Goal: Use online tool/utility: Utilize a website feature to perform a specific function

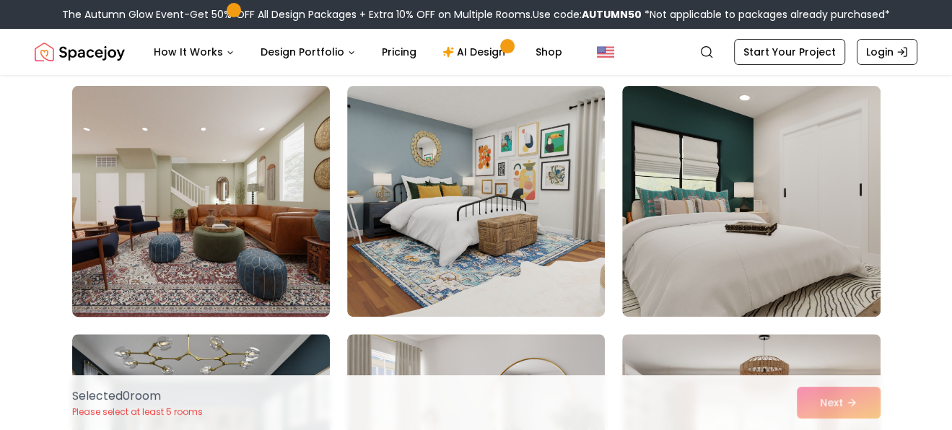
click at [305, 218] on img at bounding box center [201, 201] width 271 height 243
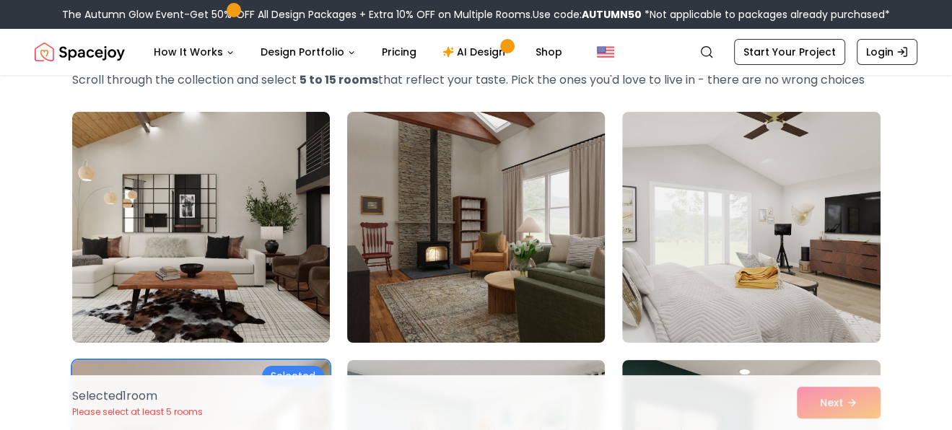
scroll to position [90, 0]
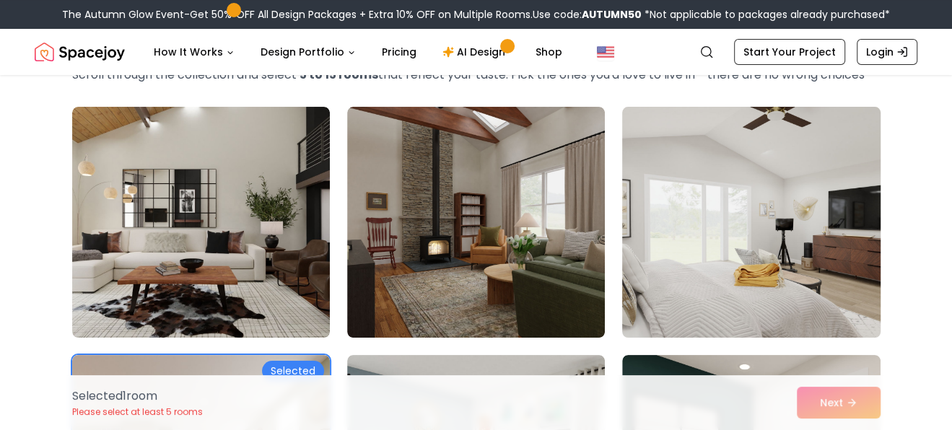
click at [687, 301] on img at bounding box center [751, 222] width 271 height 243
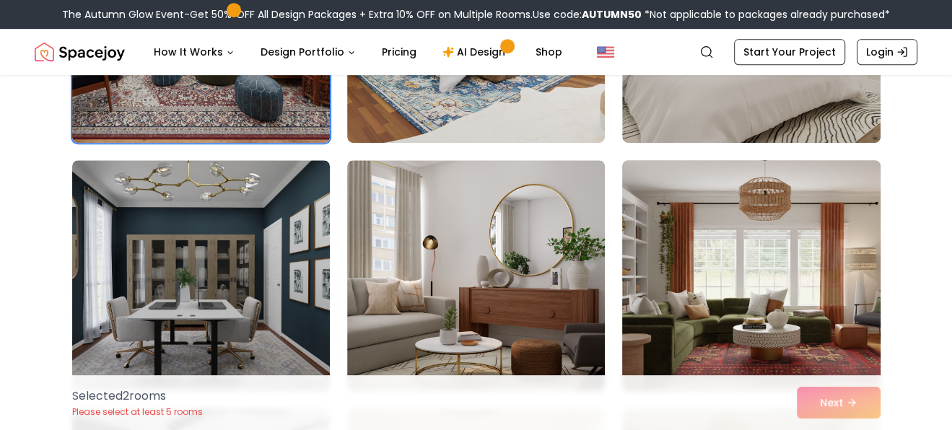
scroll to position [541, 0]
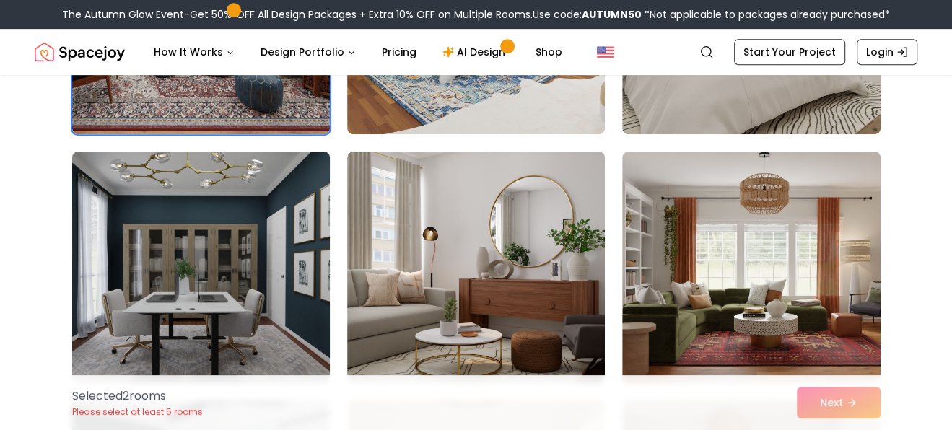
click at [238, 245] on img at bounding box center [201, 267] width 271 height 243
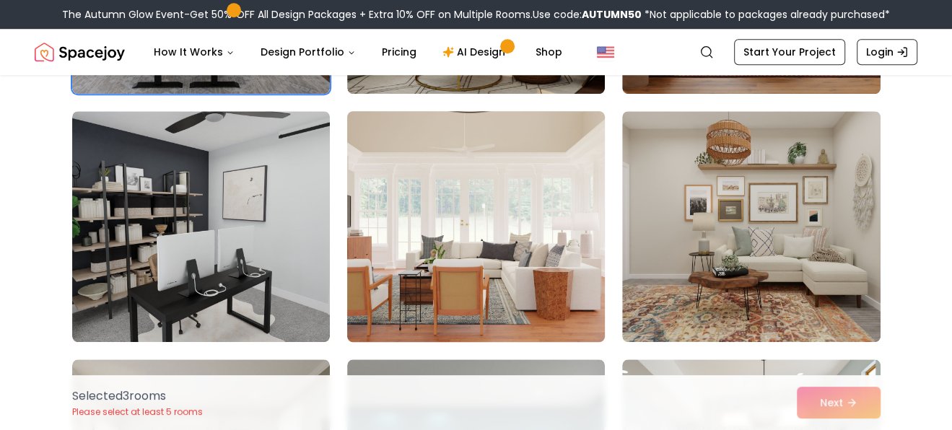
click at [539, 201] on img at bounding box center [476, 226] width 271 height 243
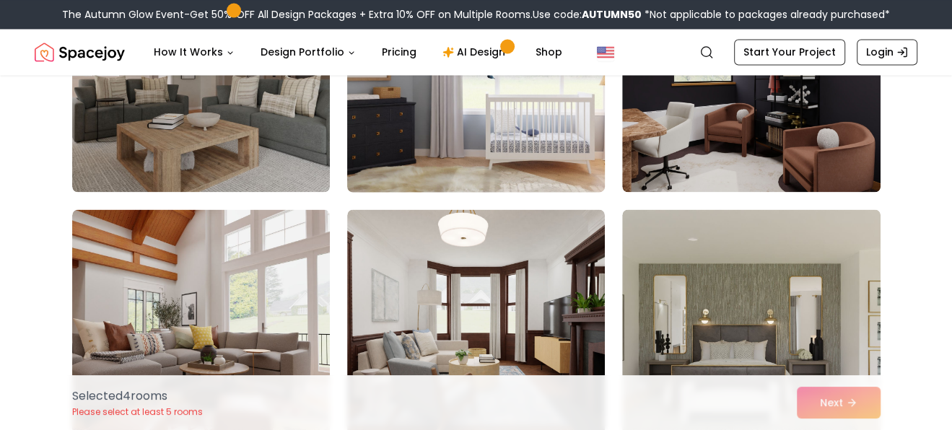
scroll to position [1769, 0]
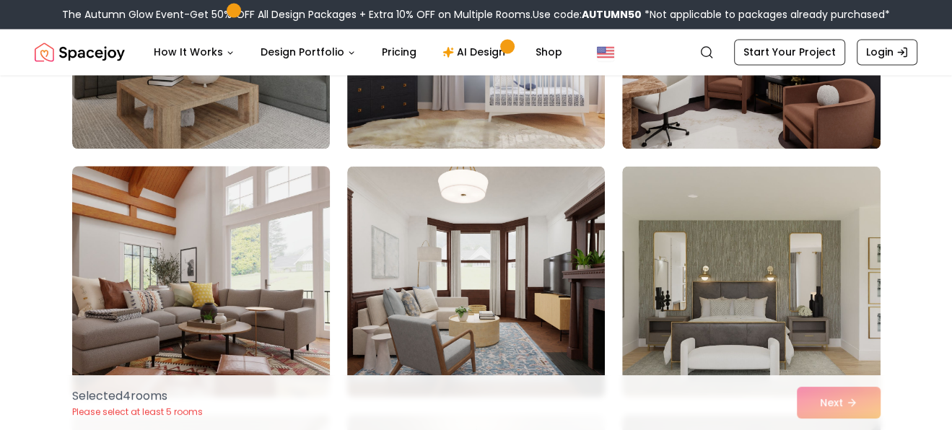
click at [267, 206] on img at bounding box center [201, 281] width 271 height 243
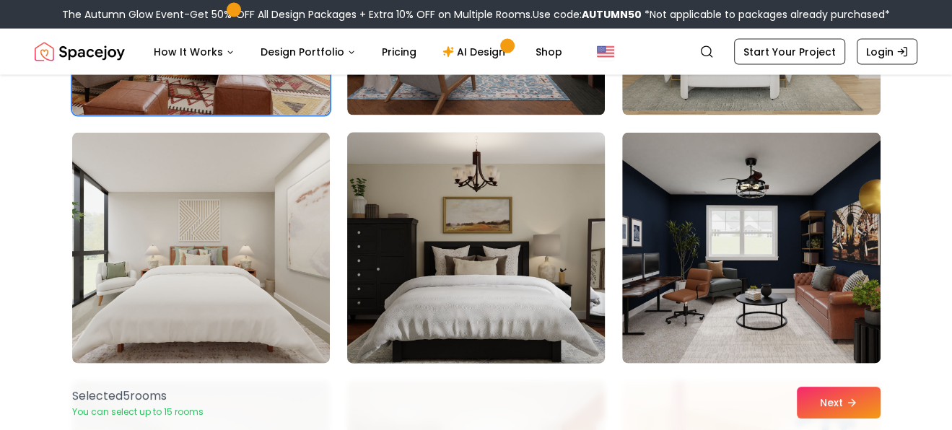
scroll to position [2058, 0]
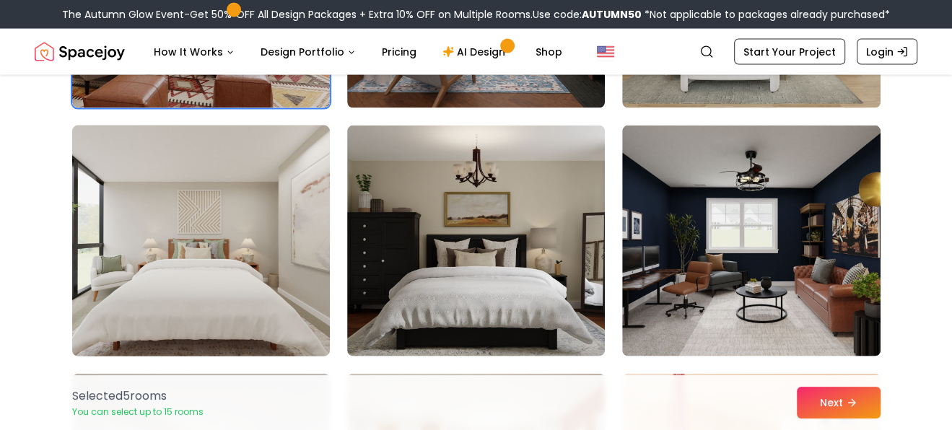
click at [245, 178] on img at bounding box center [201, 241] width 271 height 243
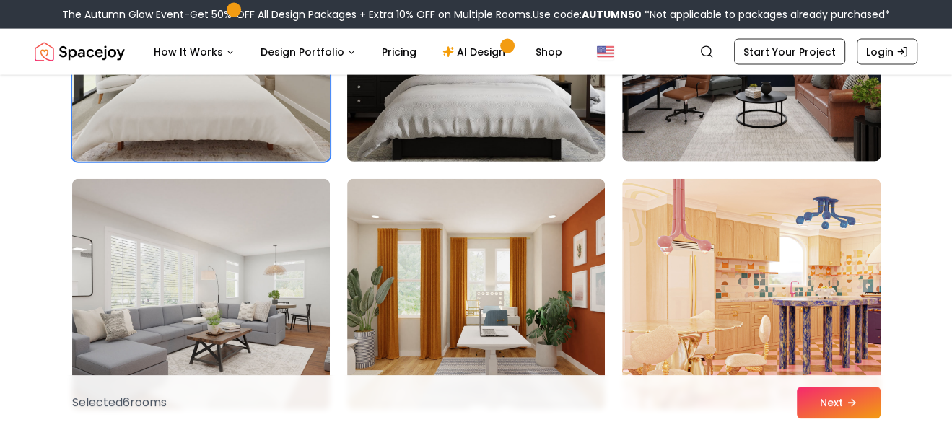
scroll to position [2364, 0]
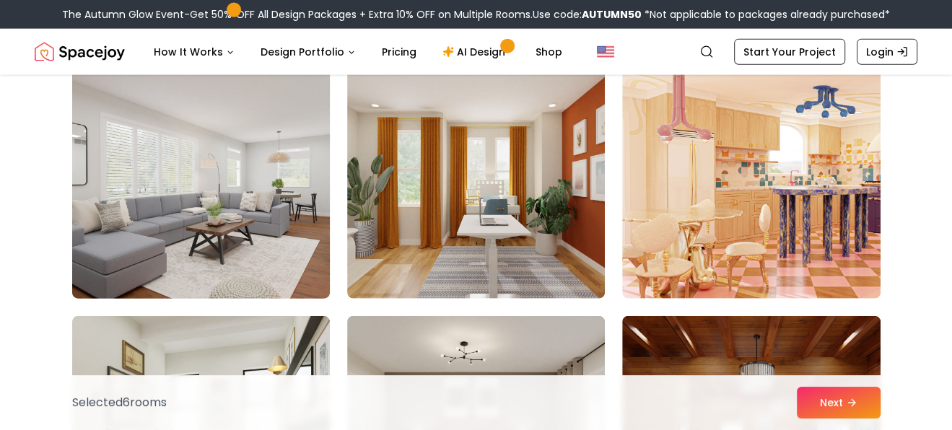
click at [251, 161] on img at bounding box center [201, 183] width 271 height 243
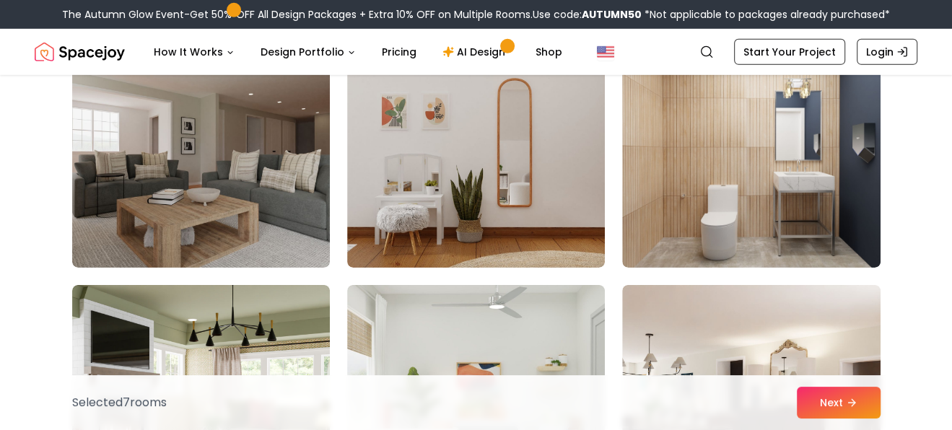
scroll to position [3140, 0]
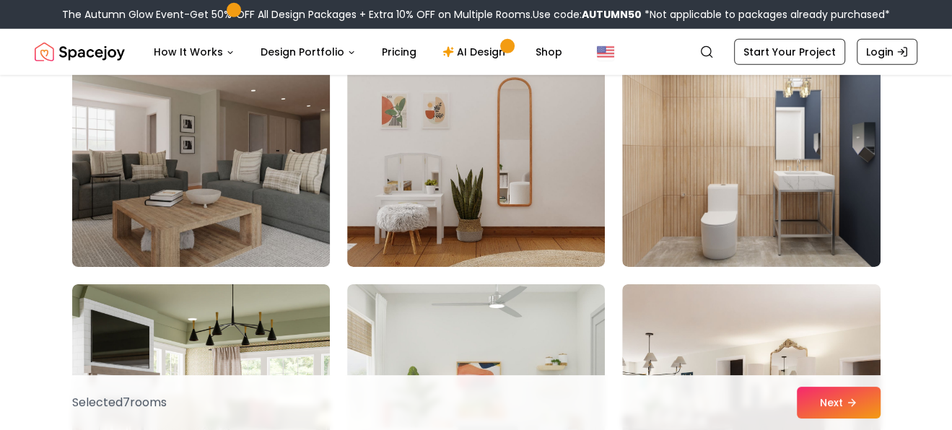
click at [238, 129] on img at bounding box center [201, 151] width 271 height 243
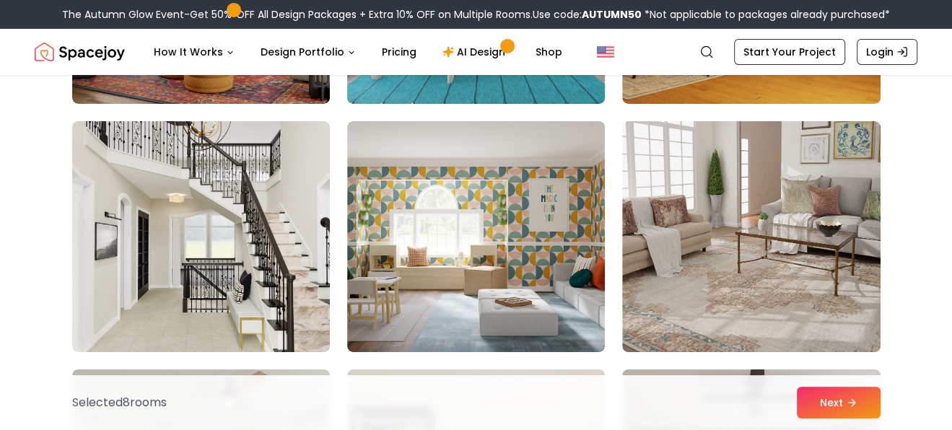
scroll to position [3556, 0]
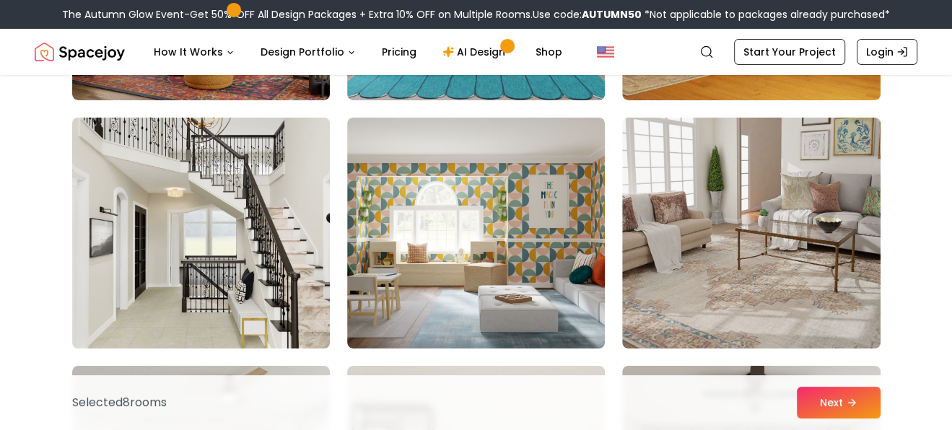
click at [231, 157] on img at bounding box center [201, 233] width 271 height 243
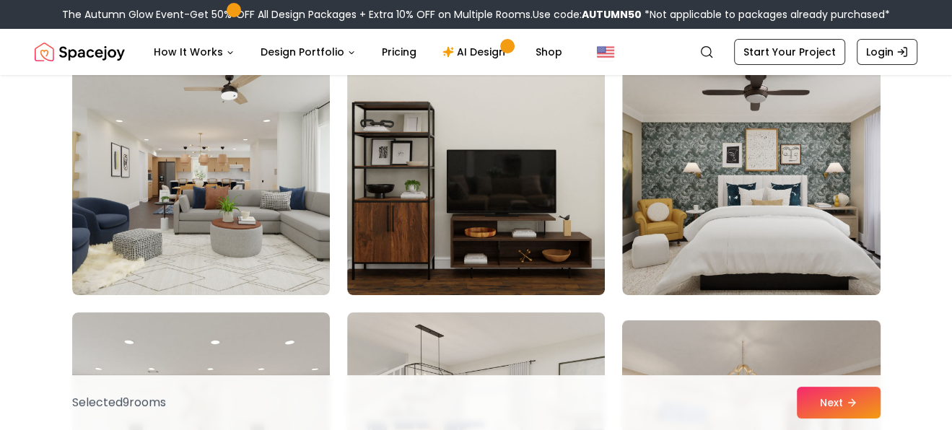
scroll to position [3899, 0]
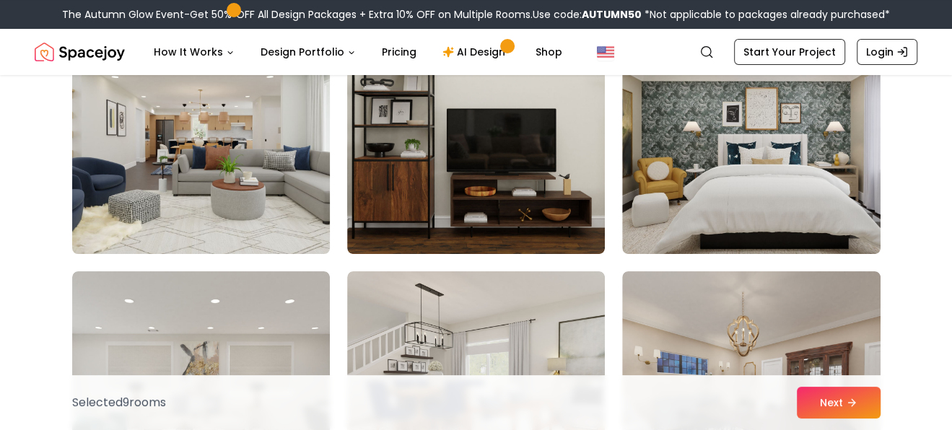
click at [285, 178] on img at bounding box center [201, 138] width 271 height 243
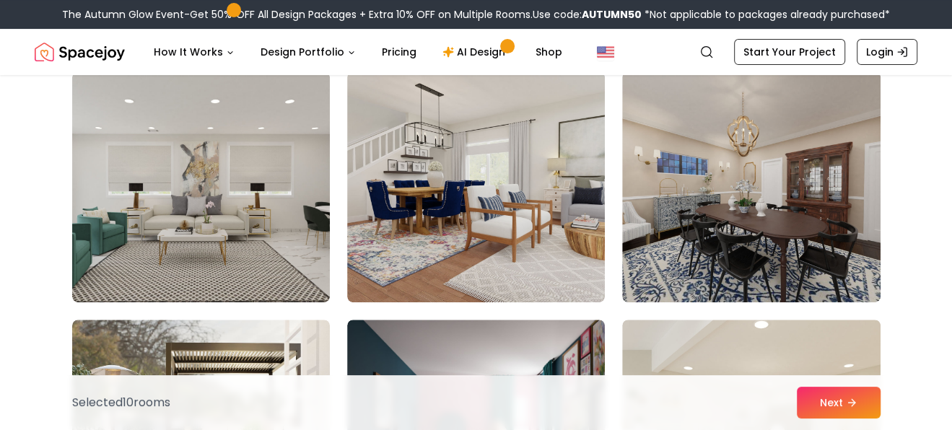
scroll to position [4133, 0]
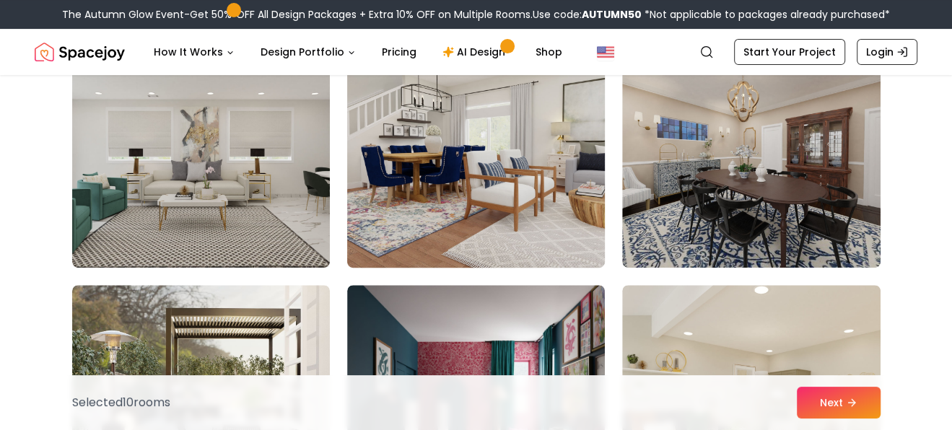
click at [518, 209] on img at bounding box center [476, 152] width 271 height 243
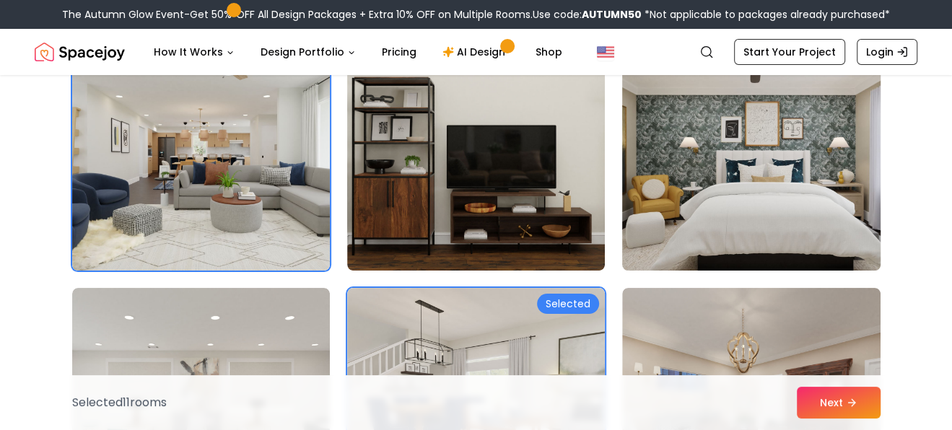
scroll to position [3826, 0]
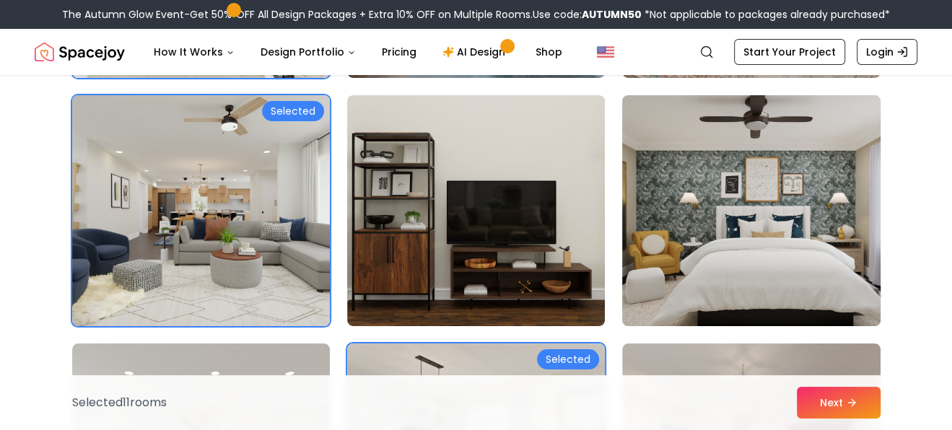
click at [833, 299] on img at bounding box center [751, 211] width 271 height 243
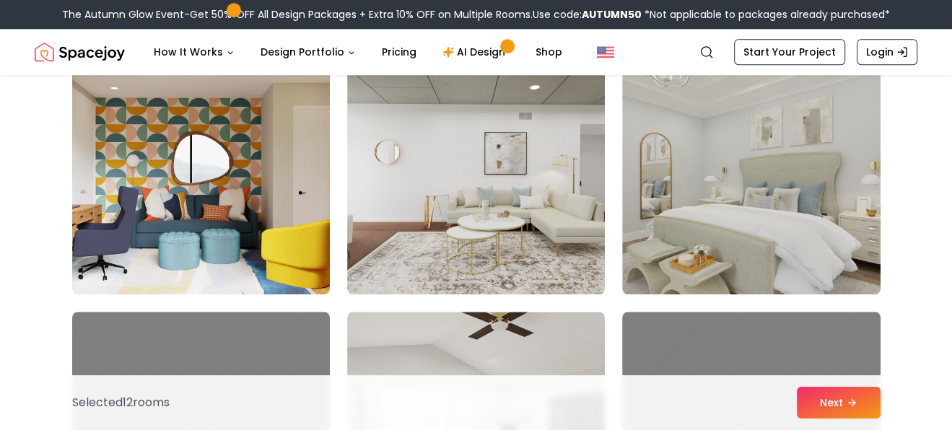
scroll to position [4854, 0]
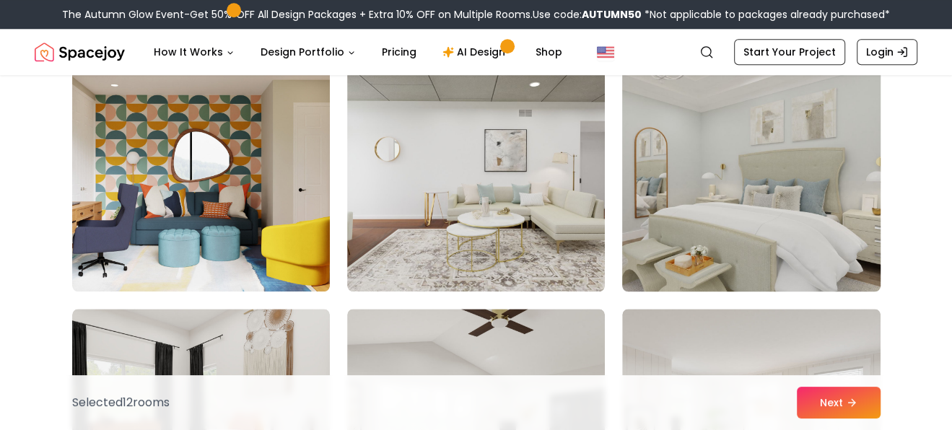
click at [740, 256] on img at bounding box center [751, 176] width 271 height 243
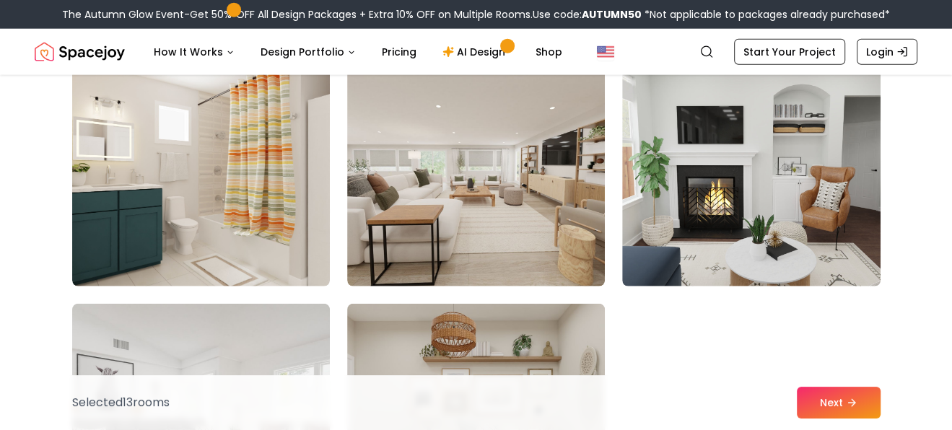
scroll to position [6371, 0]
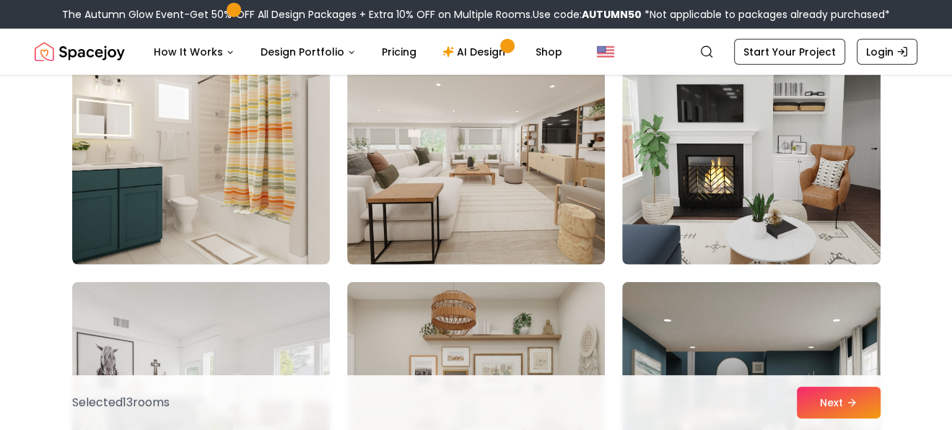
click at [535, 211] on img at bounding box center [476, 149] width 258 height 231
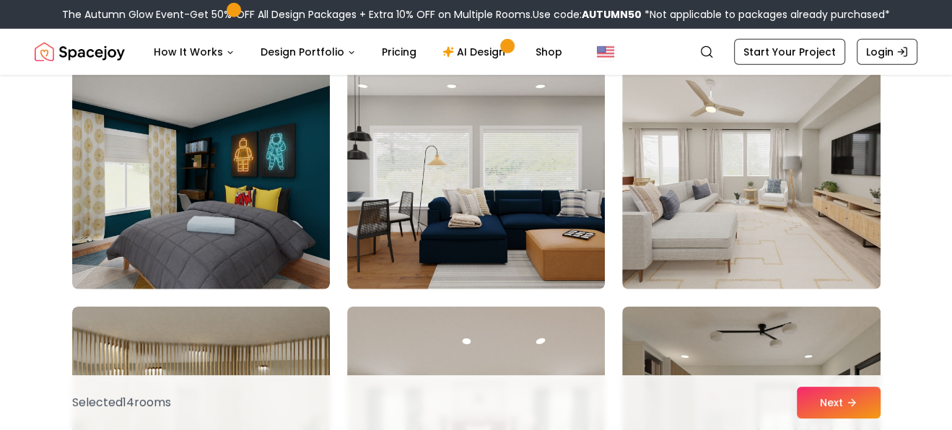
scroll to position [6859, 0]
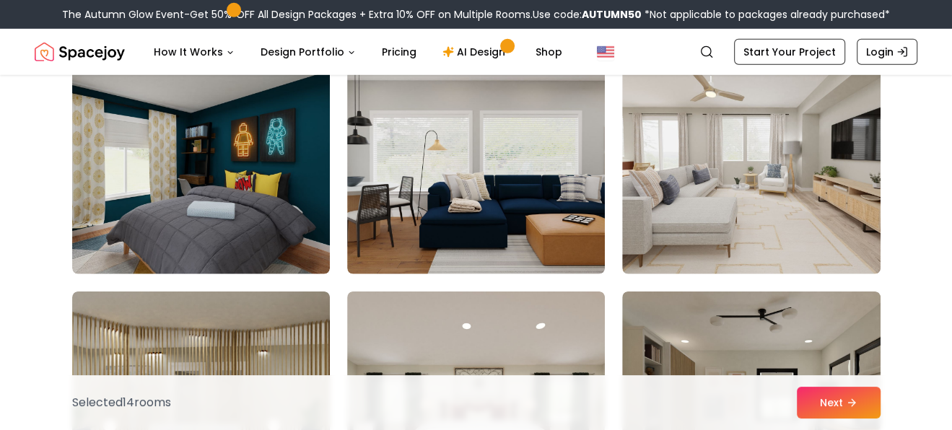
click at [535, 211] on img at bounding box center [476, 158] width 258 height 231
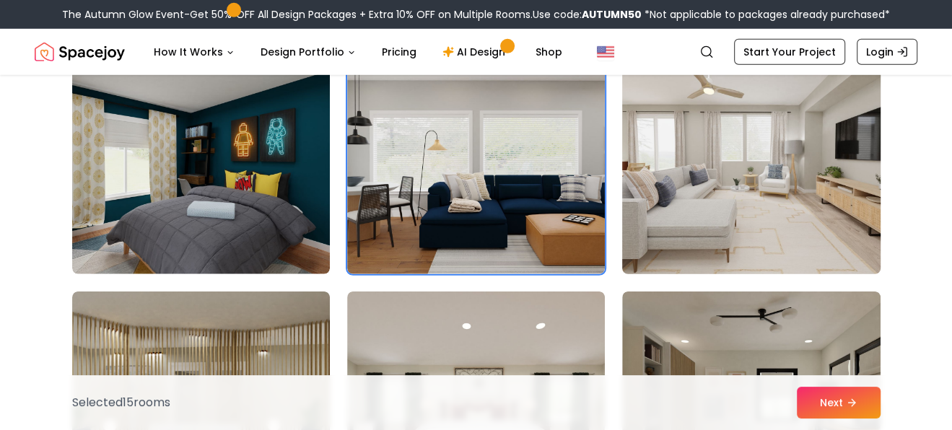
click at [670, 251] on img at bounding box center [751, 159] width 271 height 243
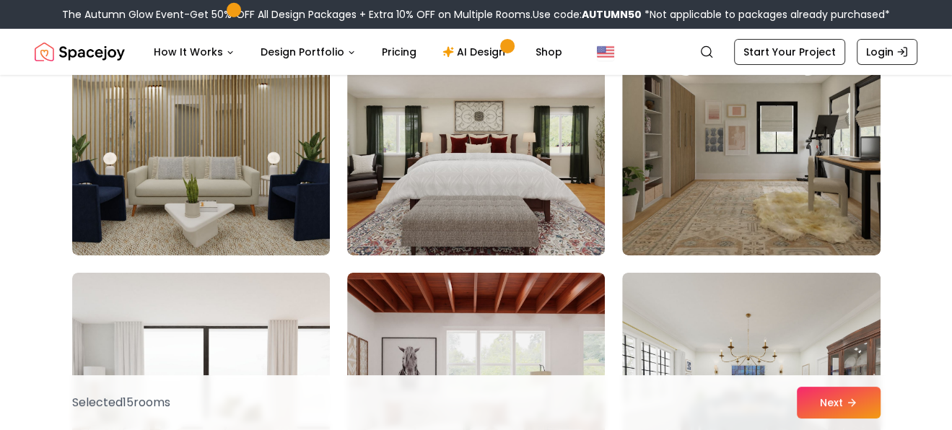
scroll to position [7129, 0]
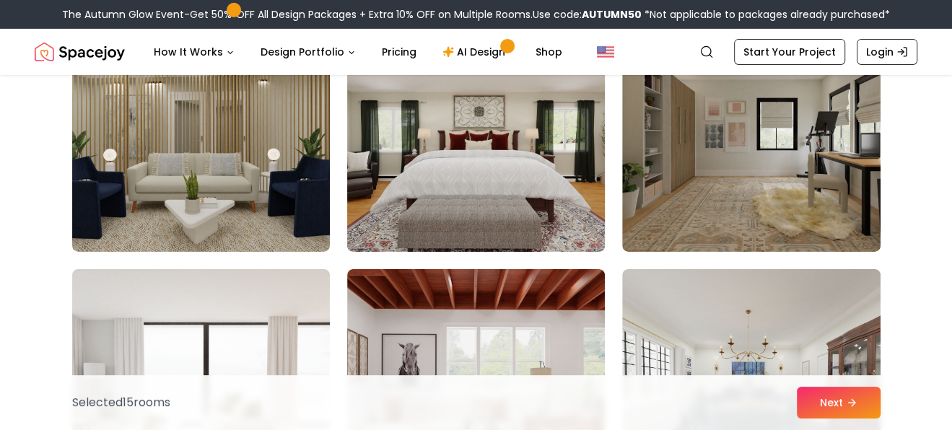
click at [563, 209] on img at bounding box center [476, 136] width 271 height 243
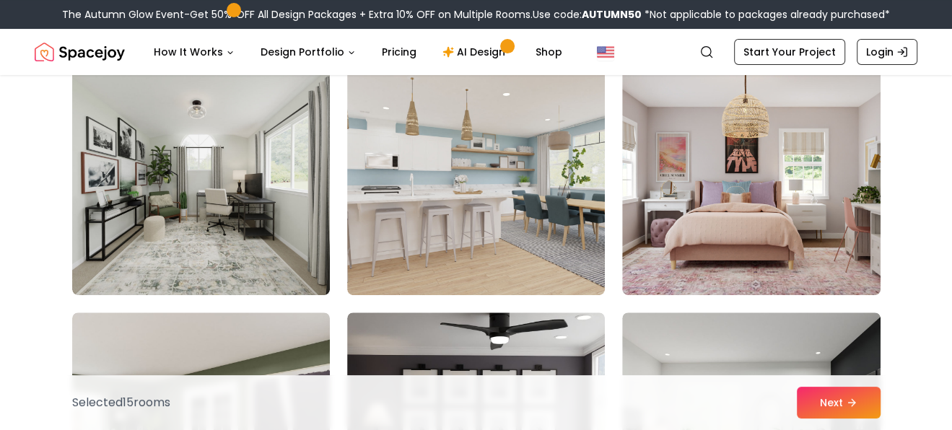
scroll to position [7833, 0]
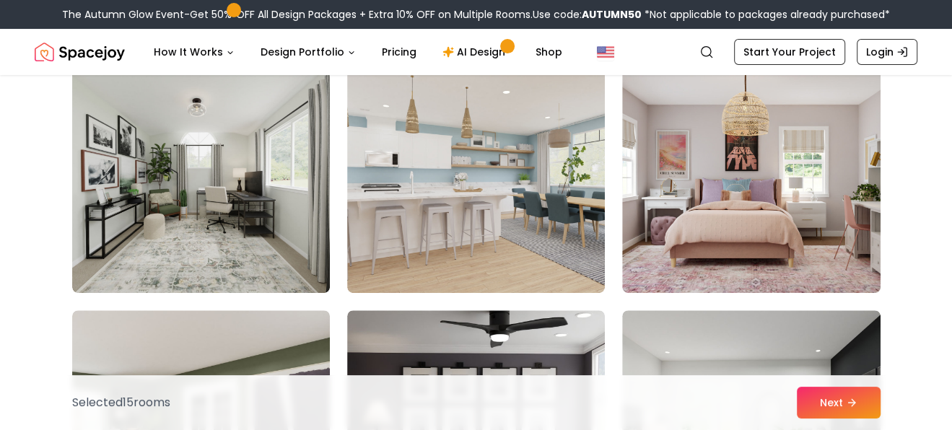
click at [498, 209] on img at bounding box center [476, 177] width 258 height 231
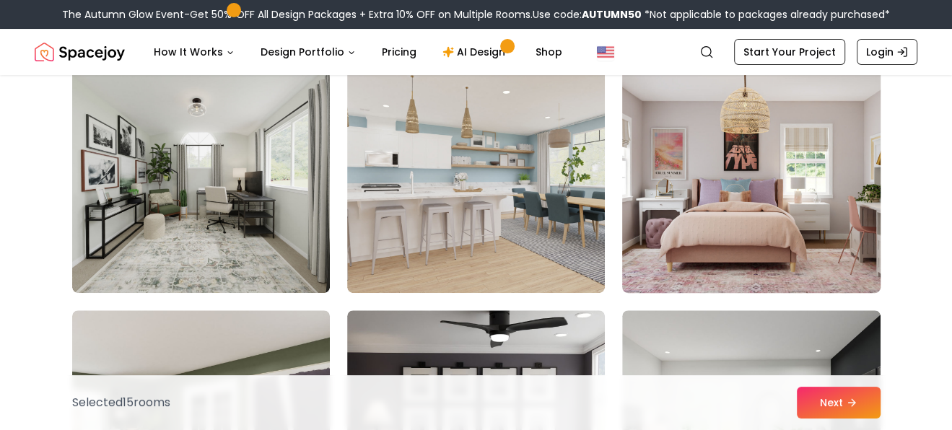
click at [684, 234] on img at bounding box center [751, 177] width 271 height 243
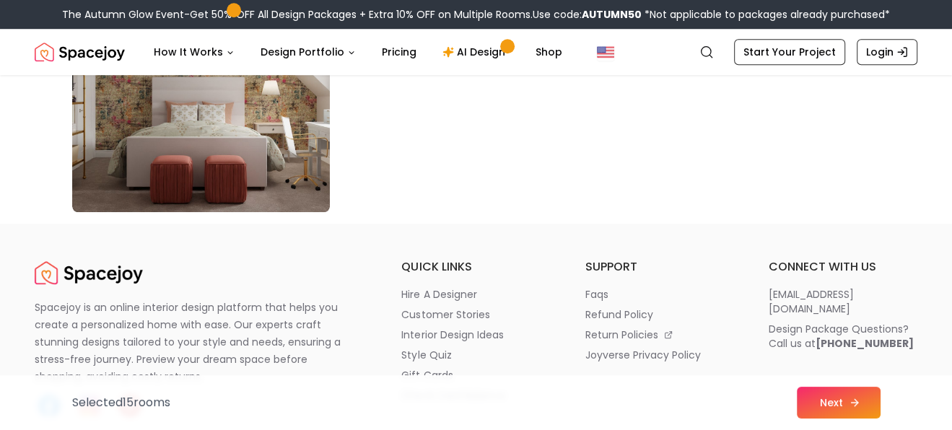
click at [819, 397] on button "Next" at bounding box center [839, 403] width 84 height 32
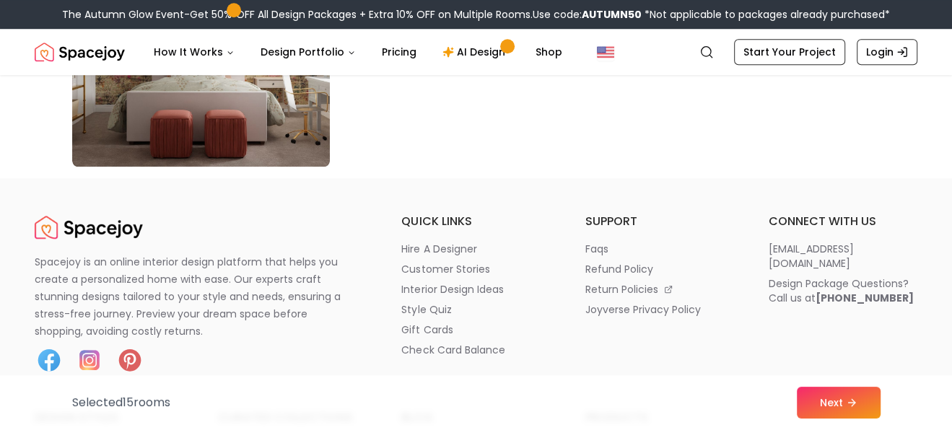
scroll to position [8411, 0]
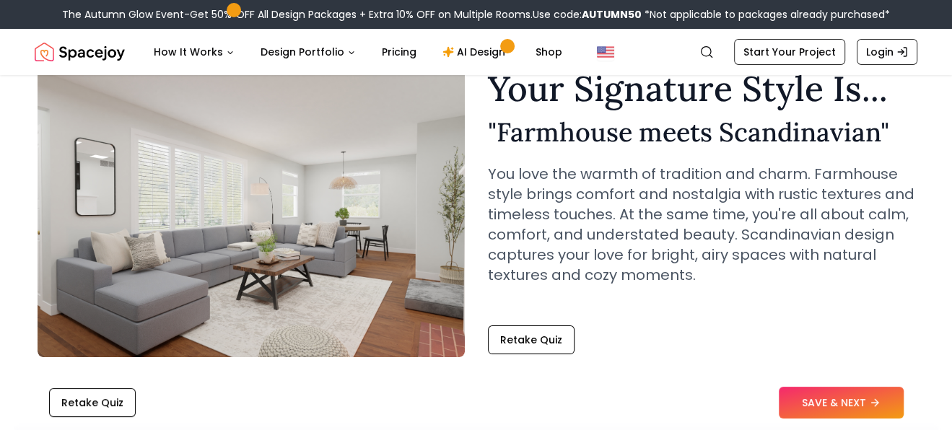
scroll to position [71, 0]
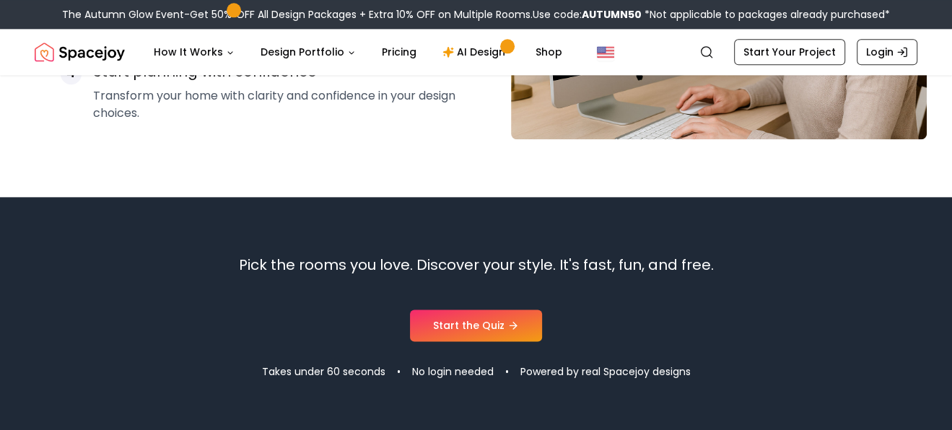
scroll to position [1520, 0]
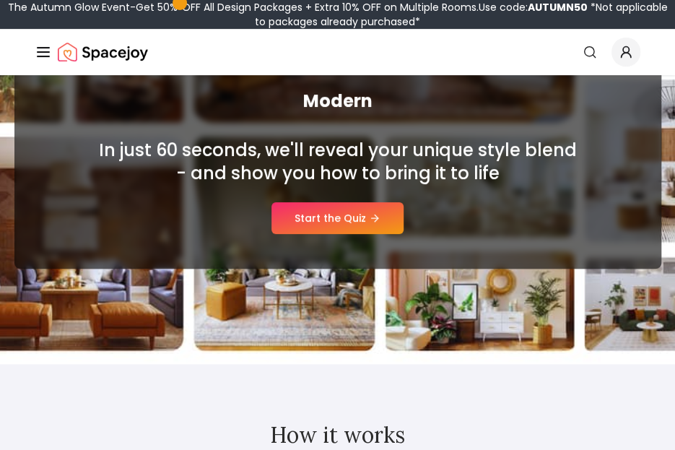
click at [313, 219] on link "Start the Quiz" at bounding box center [337, 218] width 132 height 32
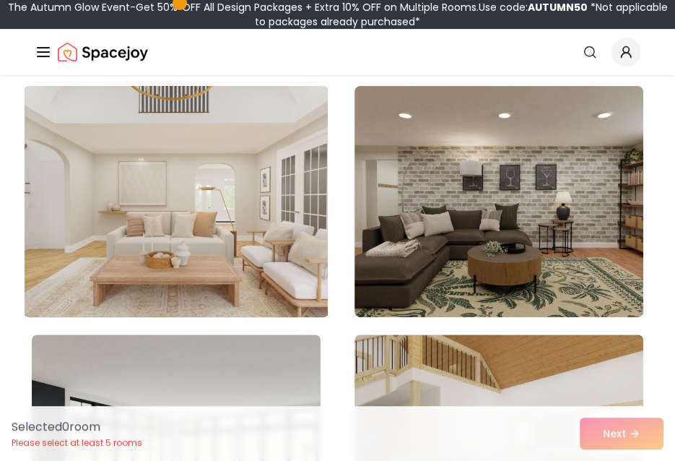
click at [282, 211] on img at bounding box center [176, 201] width 303 height 243
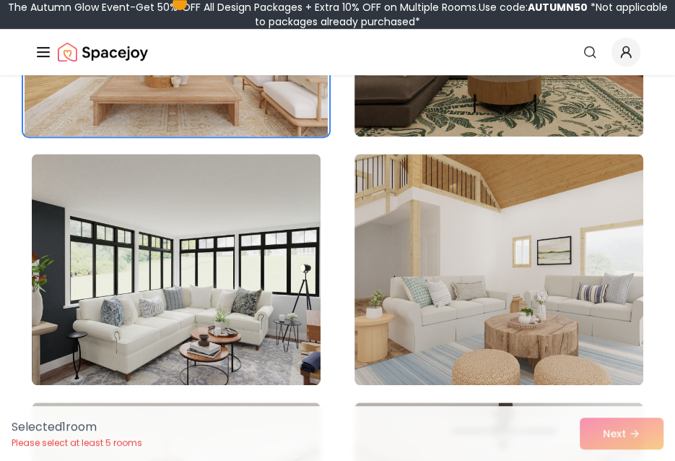
scroll to position [433, 0]
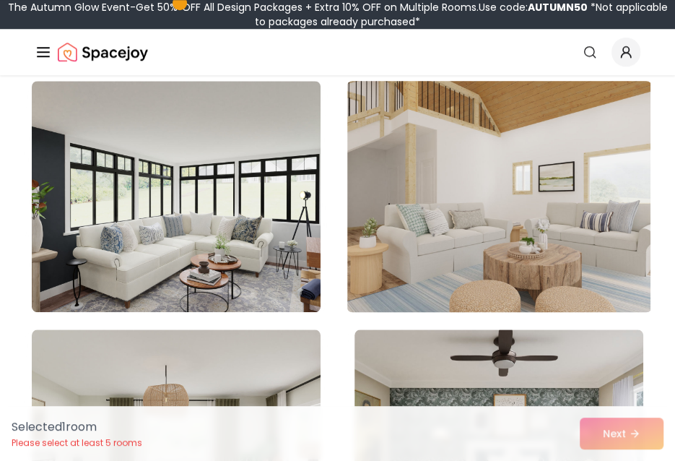
click at [379, 238] on img at bounding box center [498, 196] width 303 height 243
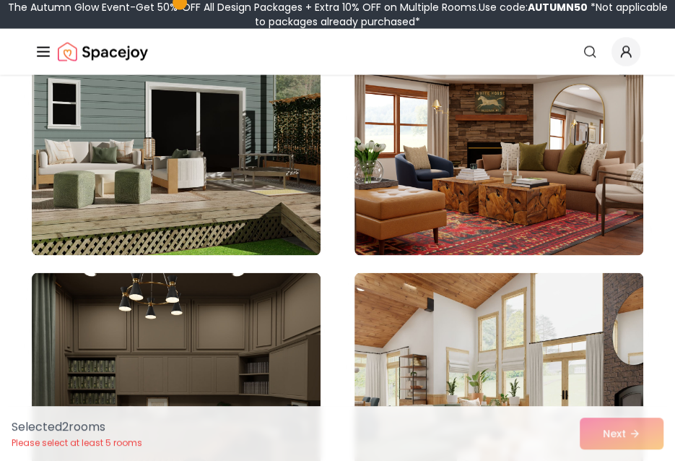
scroll to position [1443, 0]
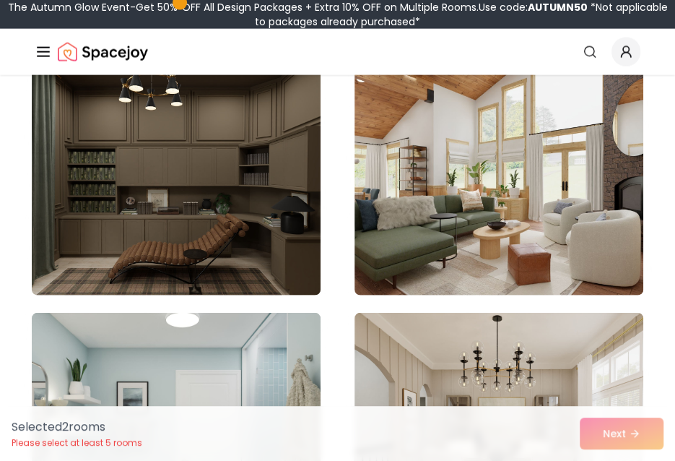
click at [382, 226] on img at bounding box center [498, 179] width 289 height 231
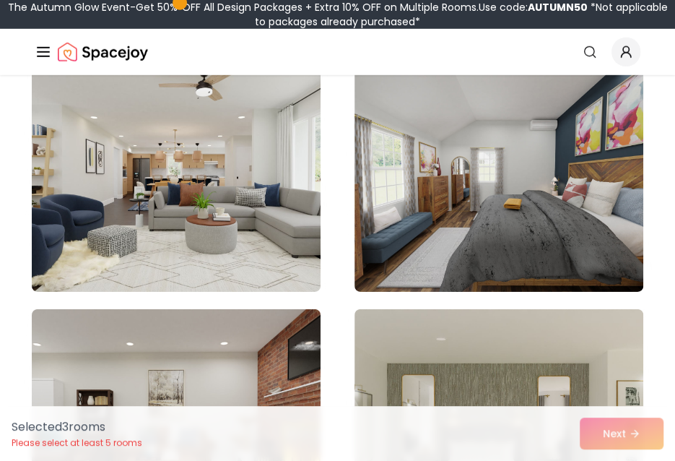
scroll to position [1949, 0]
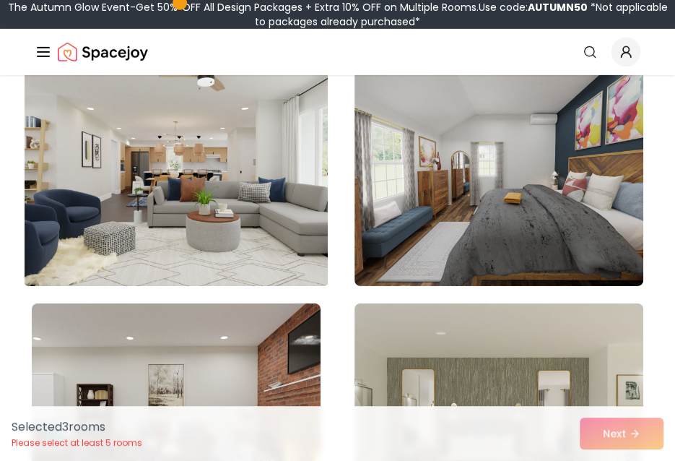
click at [310, 200] on img at bounding box center [176, 170] width 303 height 243
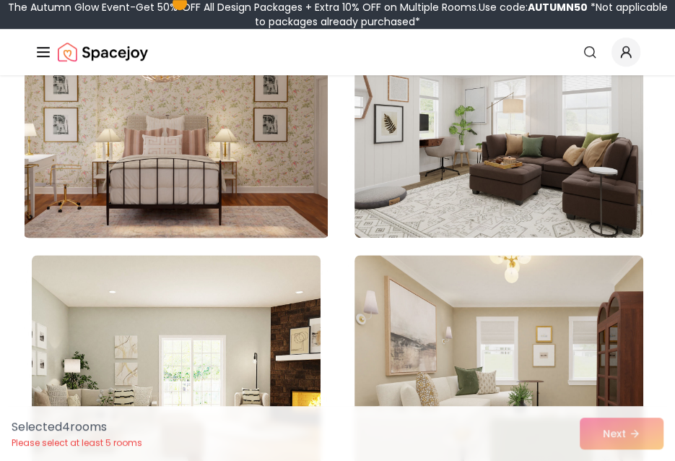
click at [261, 209] on img at bounding box center [176, 122] width 303 height 243
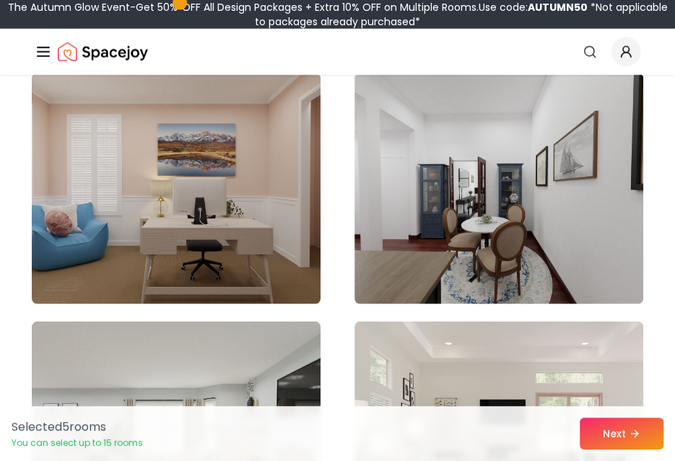
scroll to position [4043, 0]
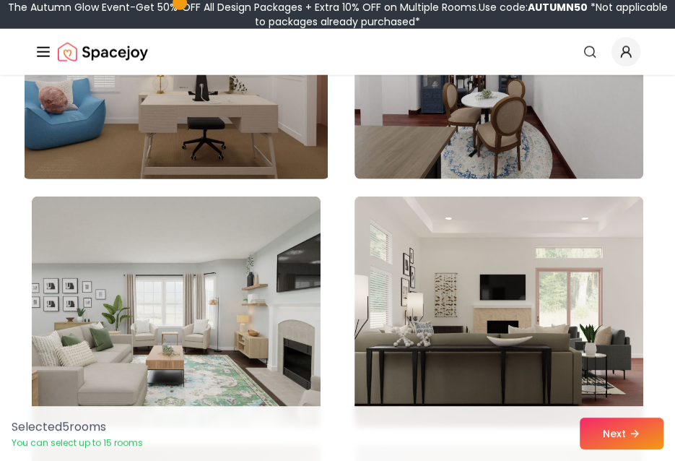
click at [225, 155] on img at bounding box center [176, 63] width 303 height 243
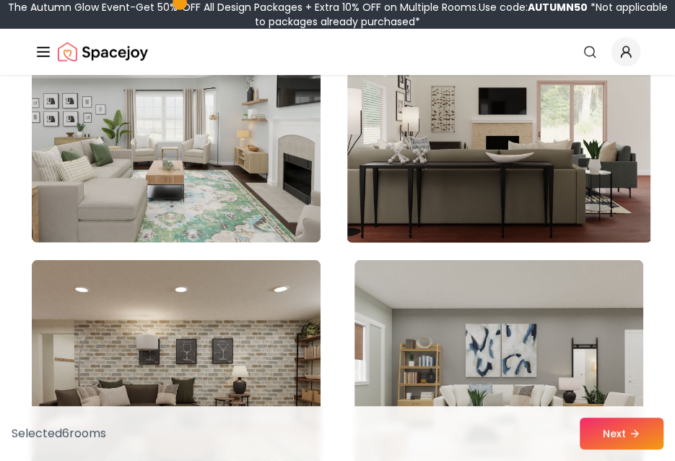
scroll to position [4260, 0]
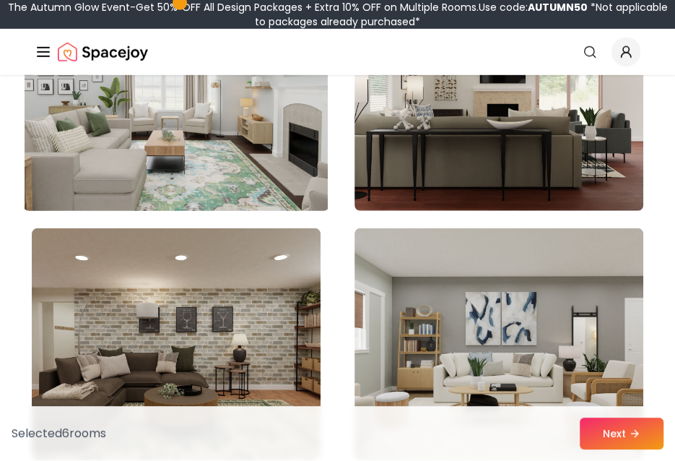
click at [274, 133] on img at bounding box center [176, 95] width 303 height 243
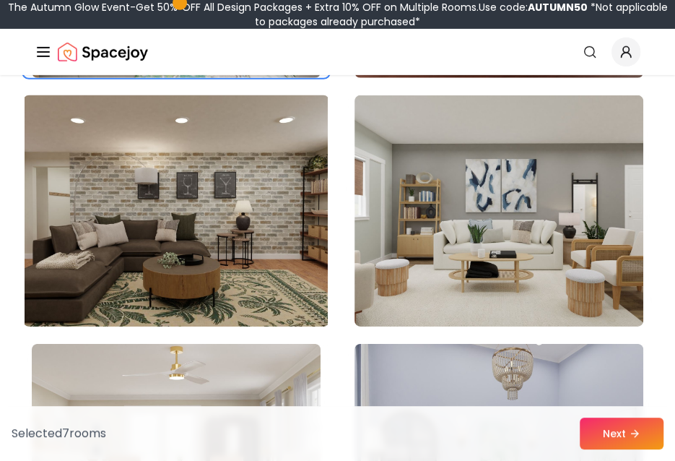
scroll to position [4638, 0]
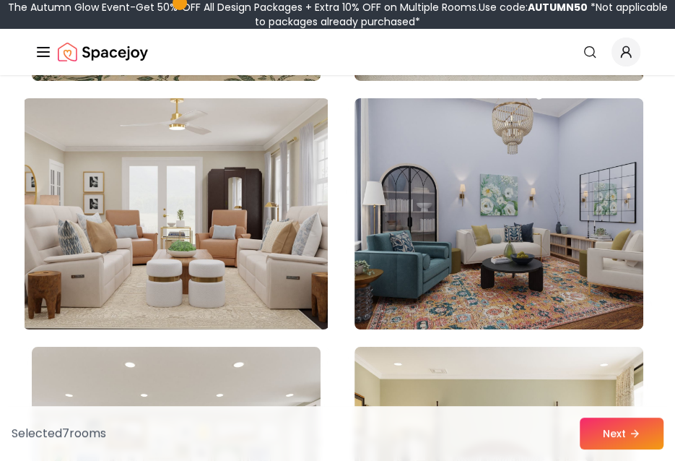
click at [269, 154] on img at bounding box center [176, 213] width 303 height 243
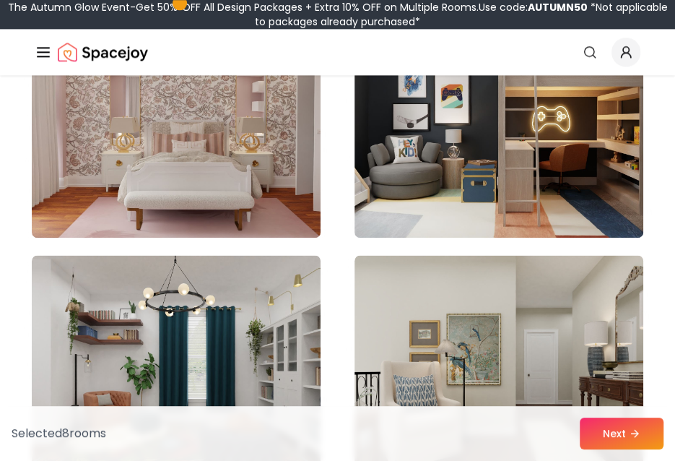
scroll to position [5721, 0]
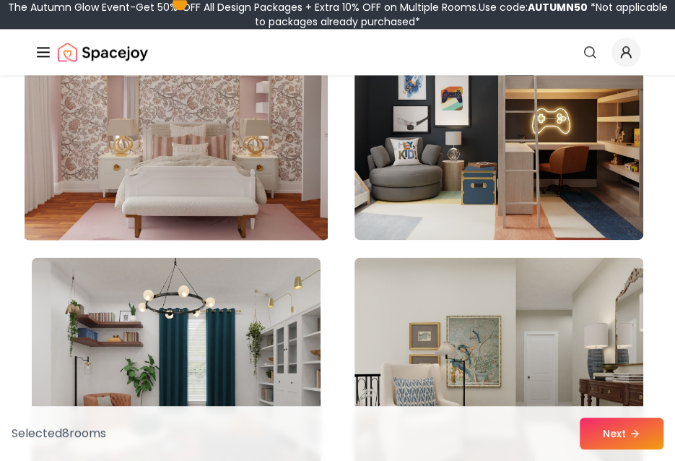
click at [249, 196] on img at bounding box center [176, 124] width 303 height 243
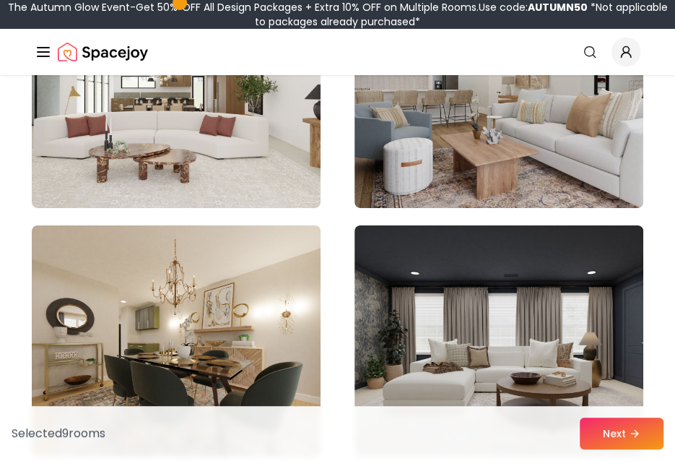
scroll to position [6949, 0]
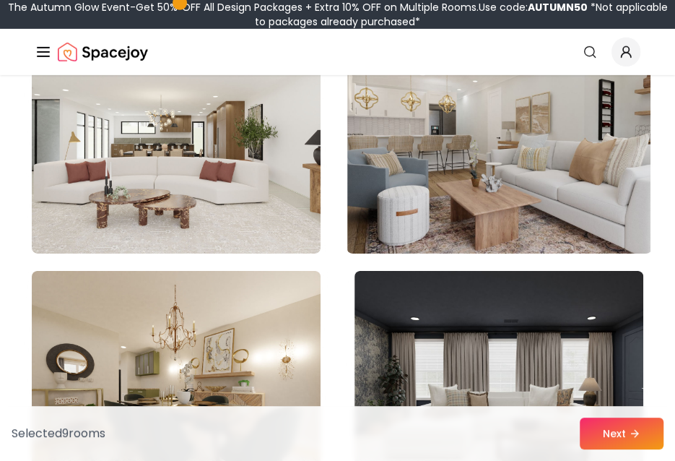
click at [580, 211] on img at bounding box center [498, 138] width 303 height 243
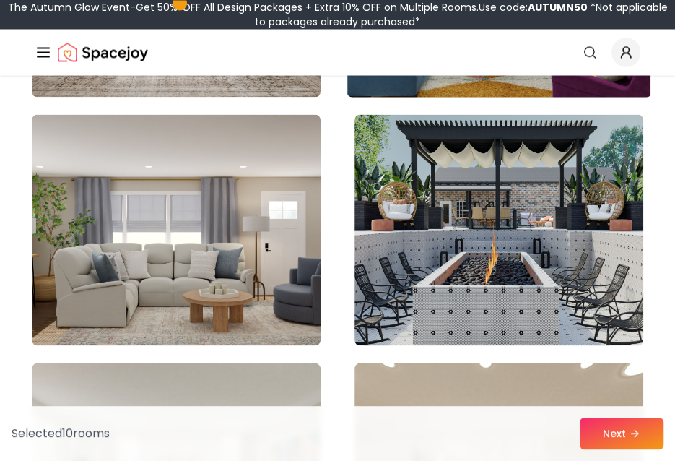
scroll to position [8447, 0]
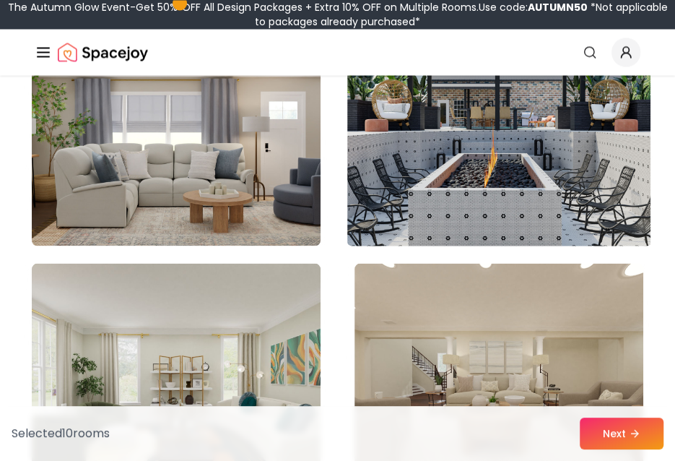
click at [570, 222] on img at bounding box center [498, 130] width 303 height 243
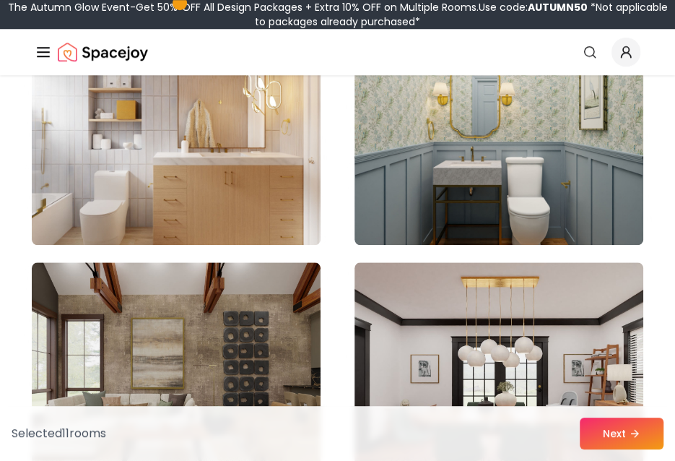
scroll to position [10215, 0]
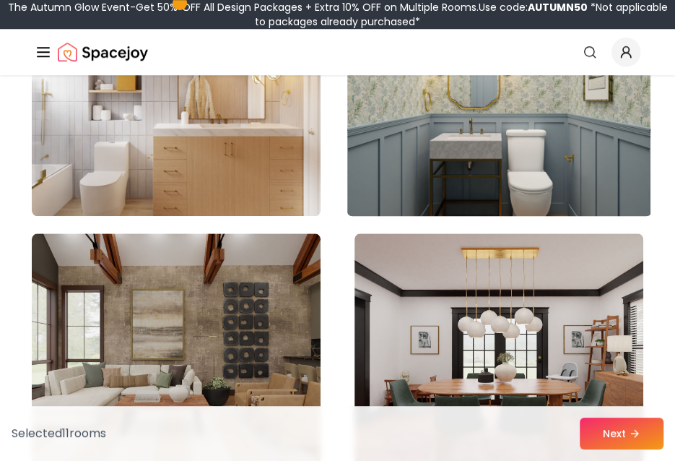
click at [499, 132] on img at bounding box center [498, 100] width 303 height 243
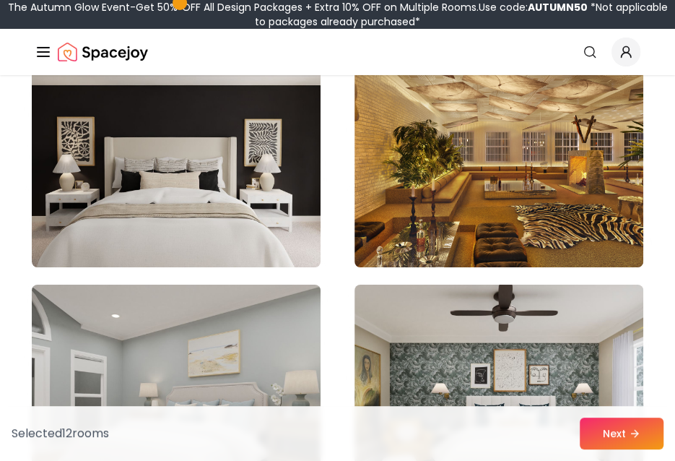
scroll to position [11894, 0]
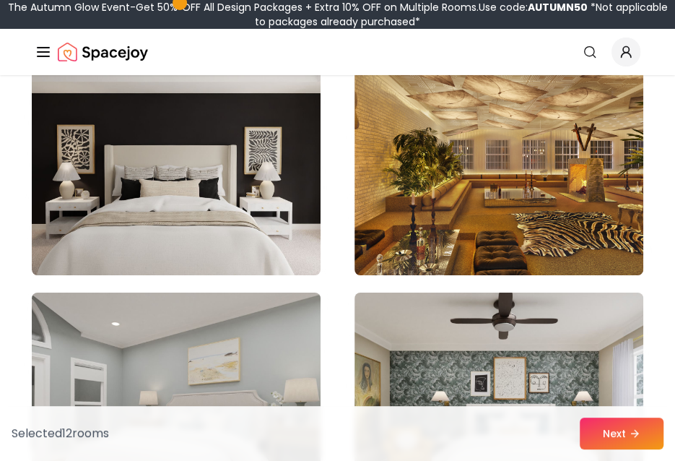
click at [310, 152] on img at bounding box center [176, 159] width 289 height 231
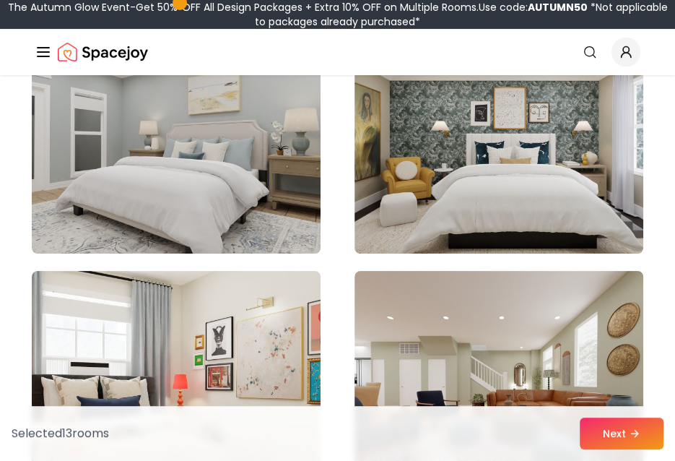
scroll to position [12165, 0]
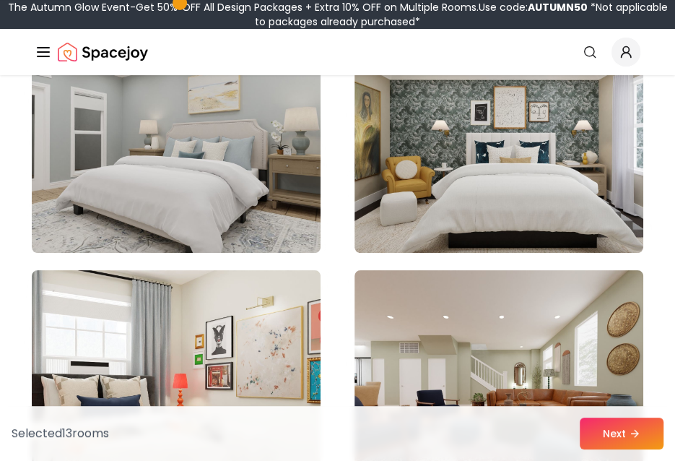
click at [305, 158] on img at bounding box center [176, 137] width 289 height 231
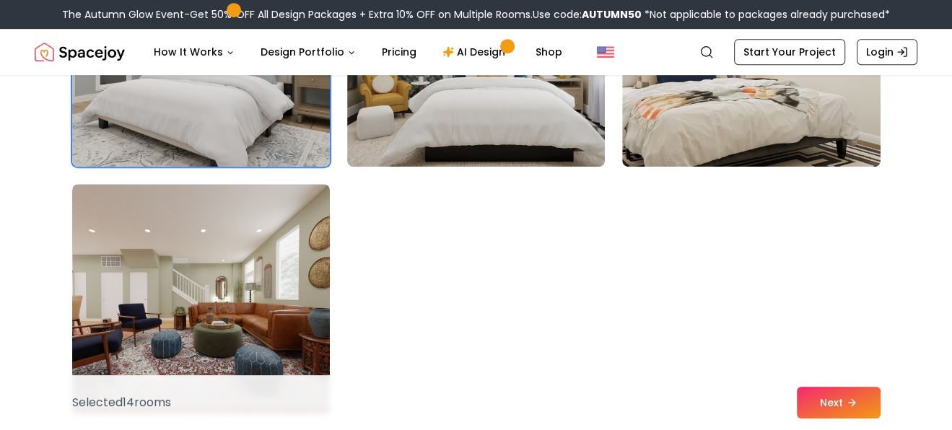
scroll to position [7907, 0]
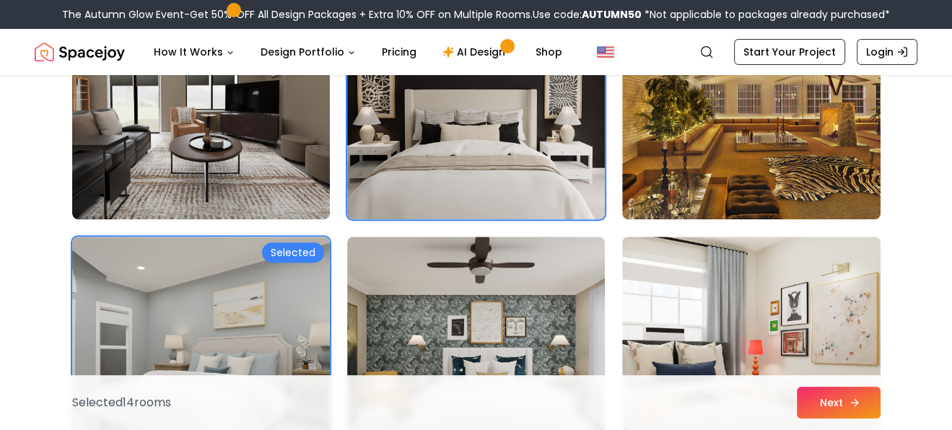
click at [674, 400] on button "Next" at bounding box center [839, 403] width 84 height 32
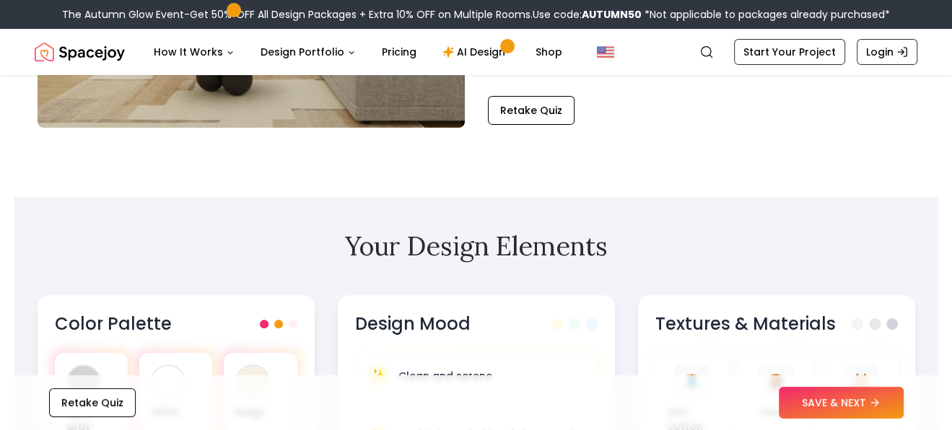
scroll to position [306, 0]
